Goal: Navigation & Orientation: Find specific page/section

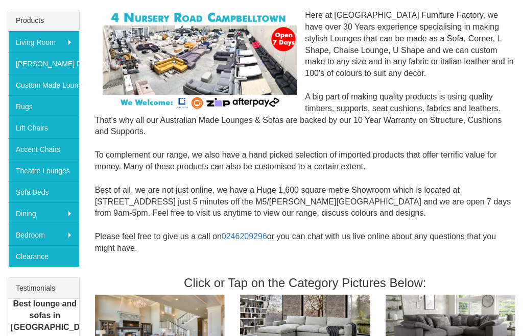
scroll to position [165, 0]
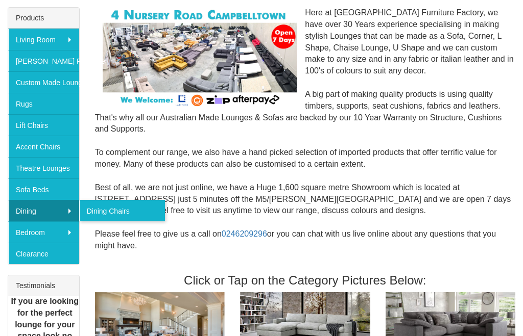
click at [114, 210] on link "Dining Chairs" at bounding box center [122, 210] width 86 height 21
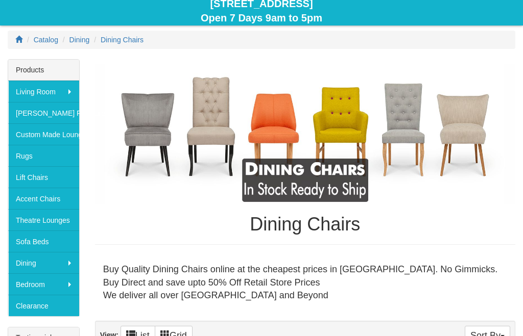
scroll to position [114, 0]
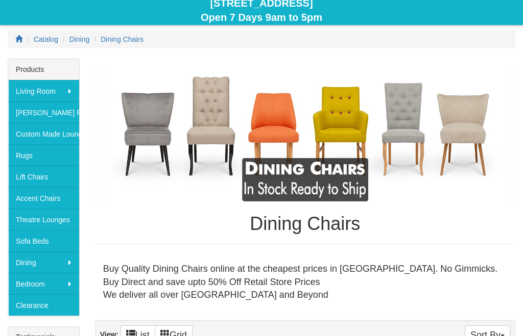
click at [29, 154] on link "Rugs" at bounding box center [43, 155] width 71 height 21
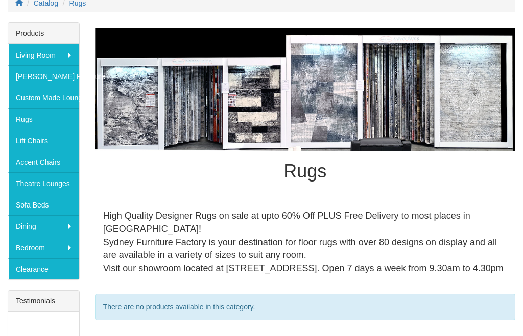
scroll to position [149, 0]
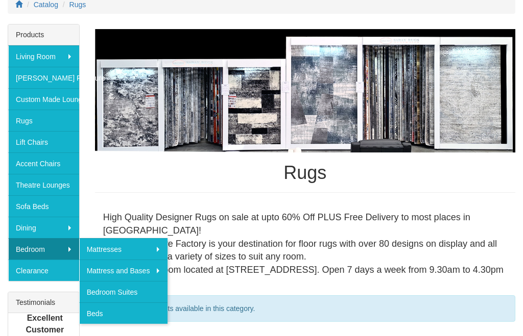
click at [113, 289] on link "Bedroom Suites" at bounding box center [123, 291] width 89 height 21
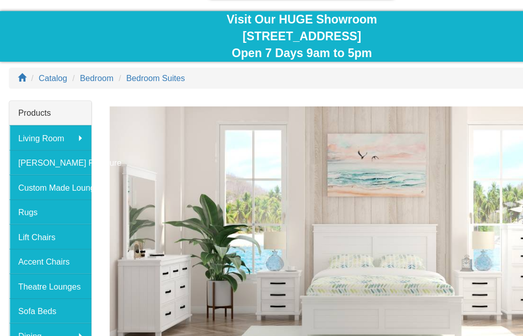
scroll to position [86, 0]
